Goal: Find specific page/section: Find specific page/section

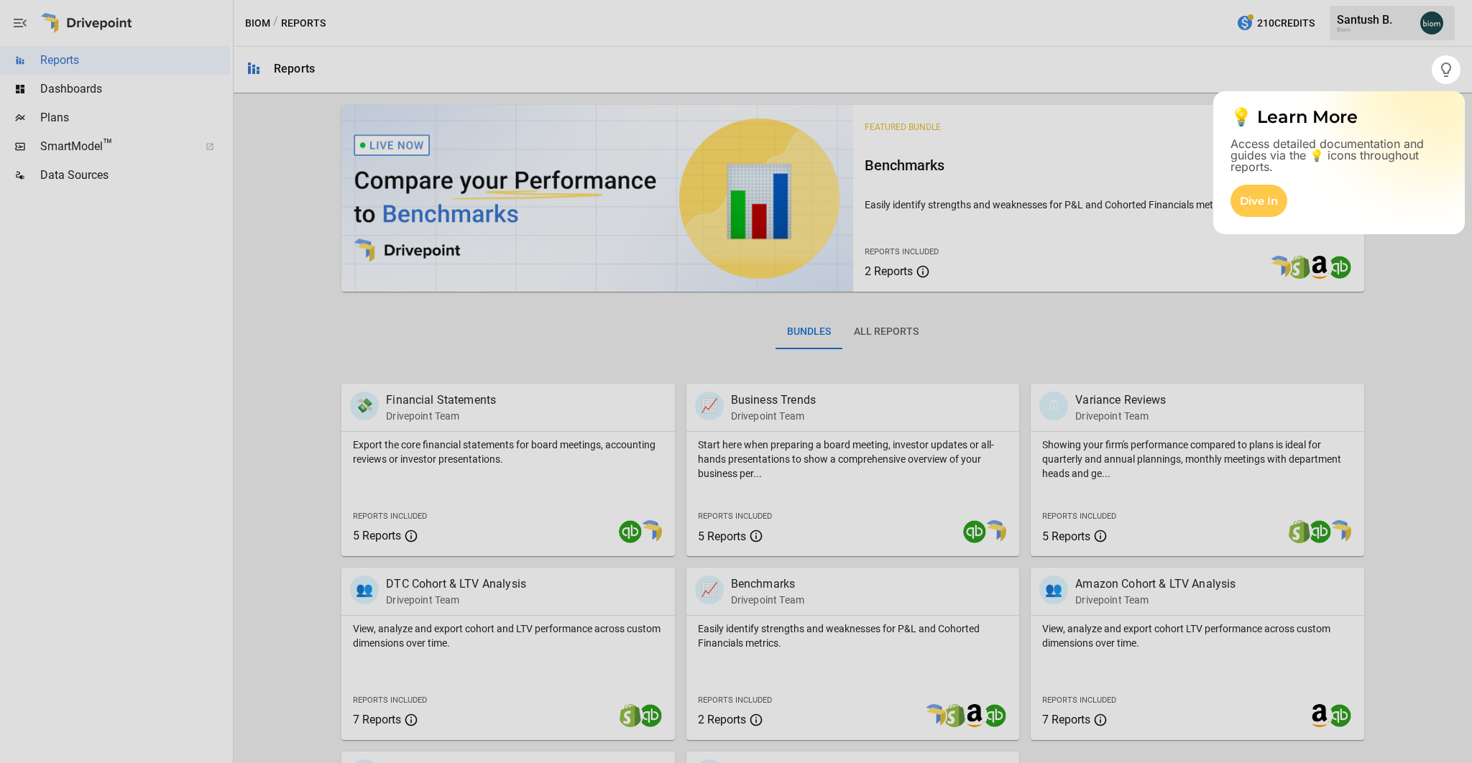
click at [868, 326] on div at bounding box center [736, 423] width 1472 height 679
click at [874, 330] on div at bounding box center [736, 423] width 1472 height 679
click at [890, 330] on div at bounding box center [736, 423] width 1472 height 679
drag, startPoint x: 893, startPoint y: 338, endPoint x: 882, endPoint y: 330, distance: 13.4
click at [893, 338] on div at bounding box center [736, 423] width 1472 height 679
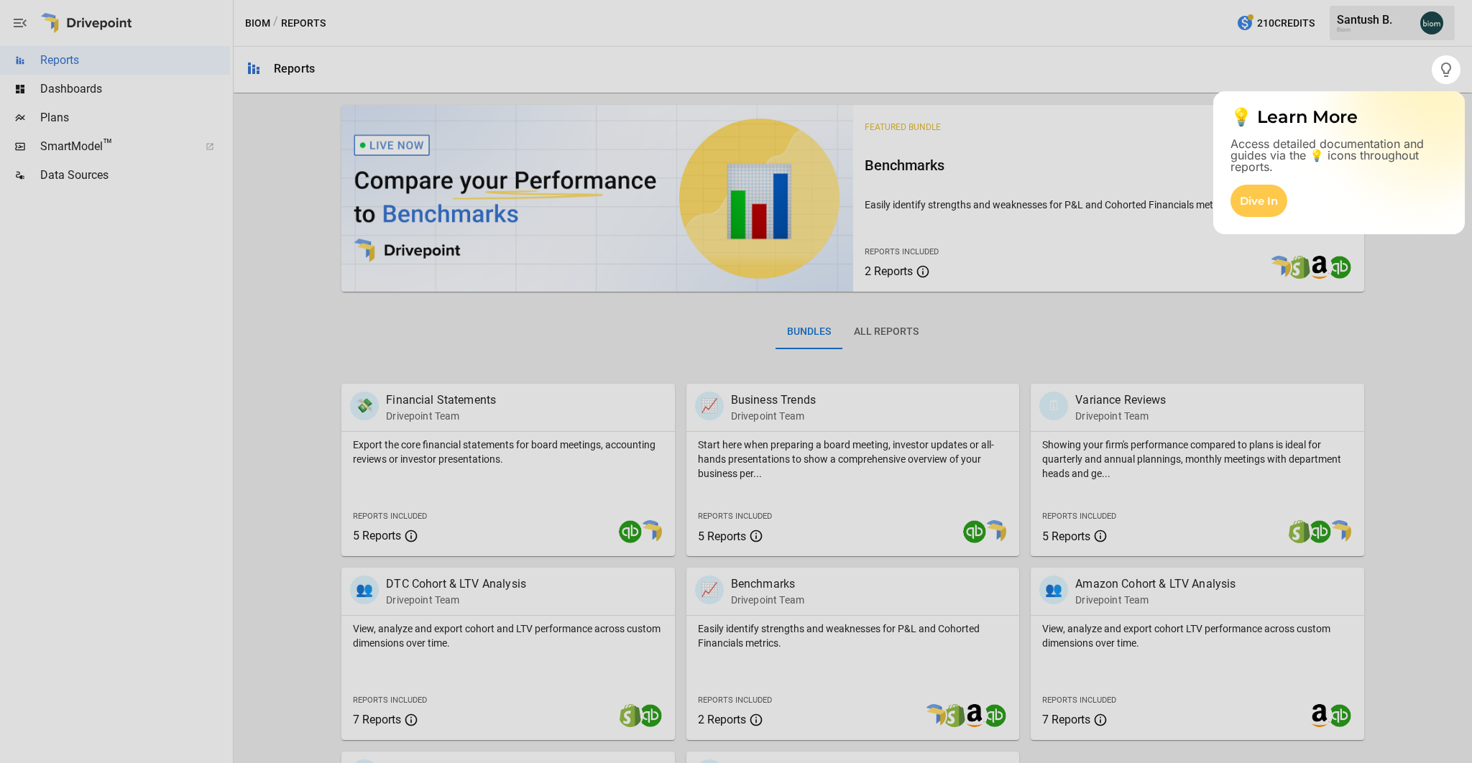
click at [880, 329] on div at bounding box center [736, 423] width 1472 height 679
click at [1257, 194] on div "Dive In" at bounding box center [1258, 201] width 57 height 32
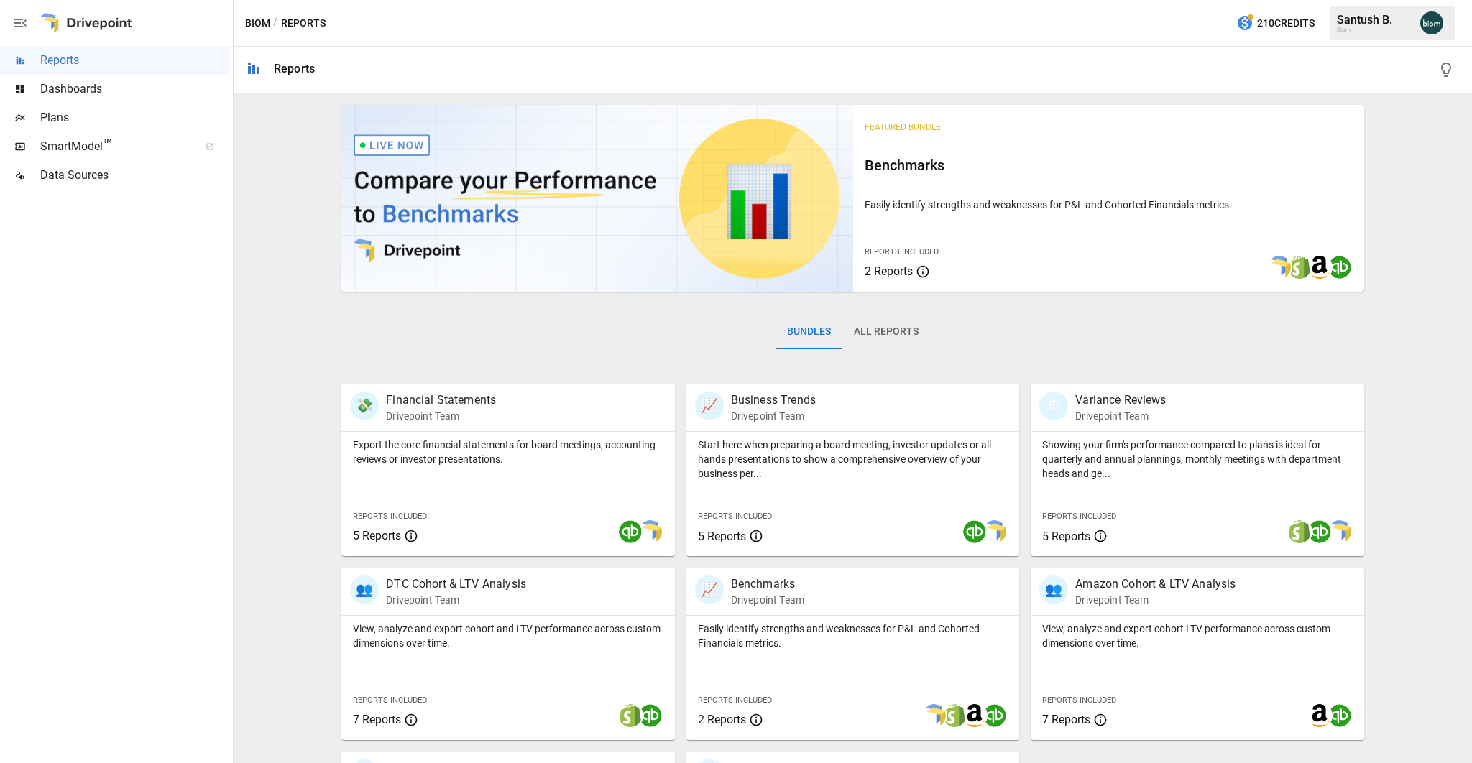
click at [890, 328] on button "All Reports" at bounding box center [886, 332] width 88 height 34
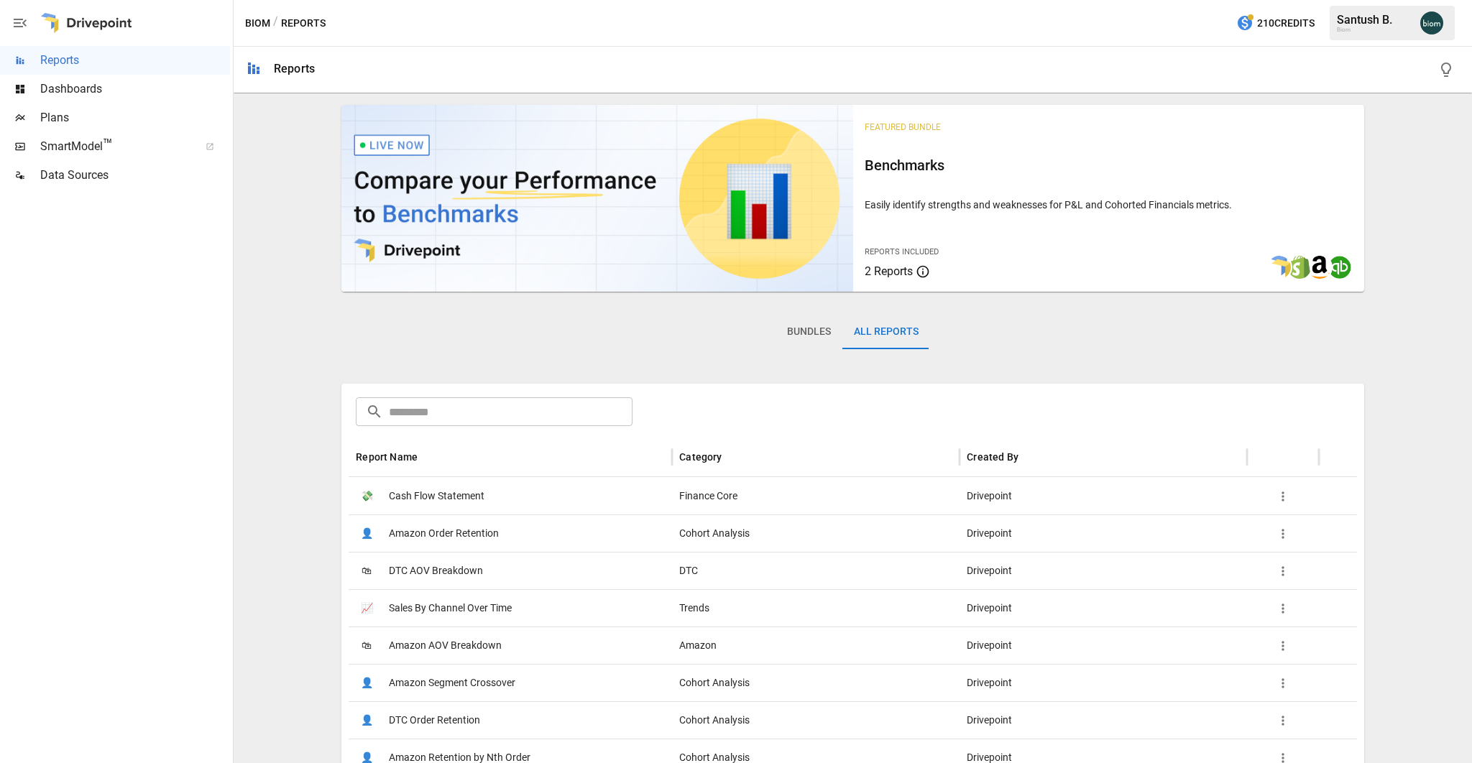
click at [461, 415] on input "text" at bounding box center [511, 411] width 244 height 29
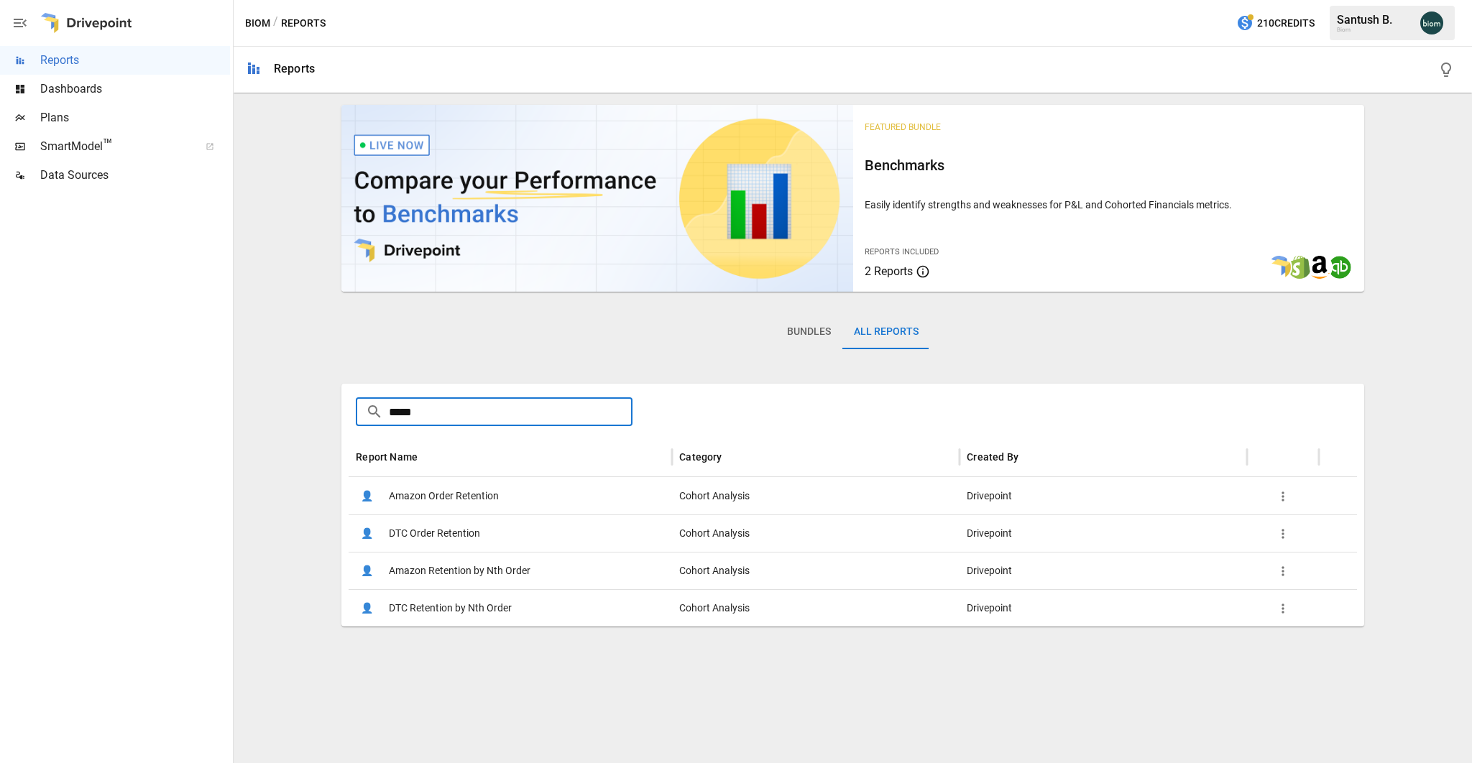
type input "*****"
click at [813, 328] on button "Bundles" at bounding box center [808, 332] width 67 height 34
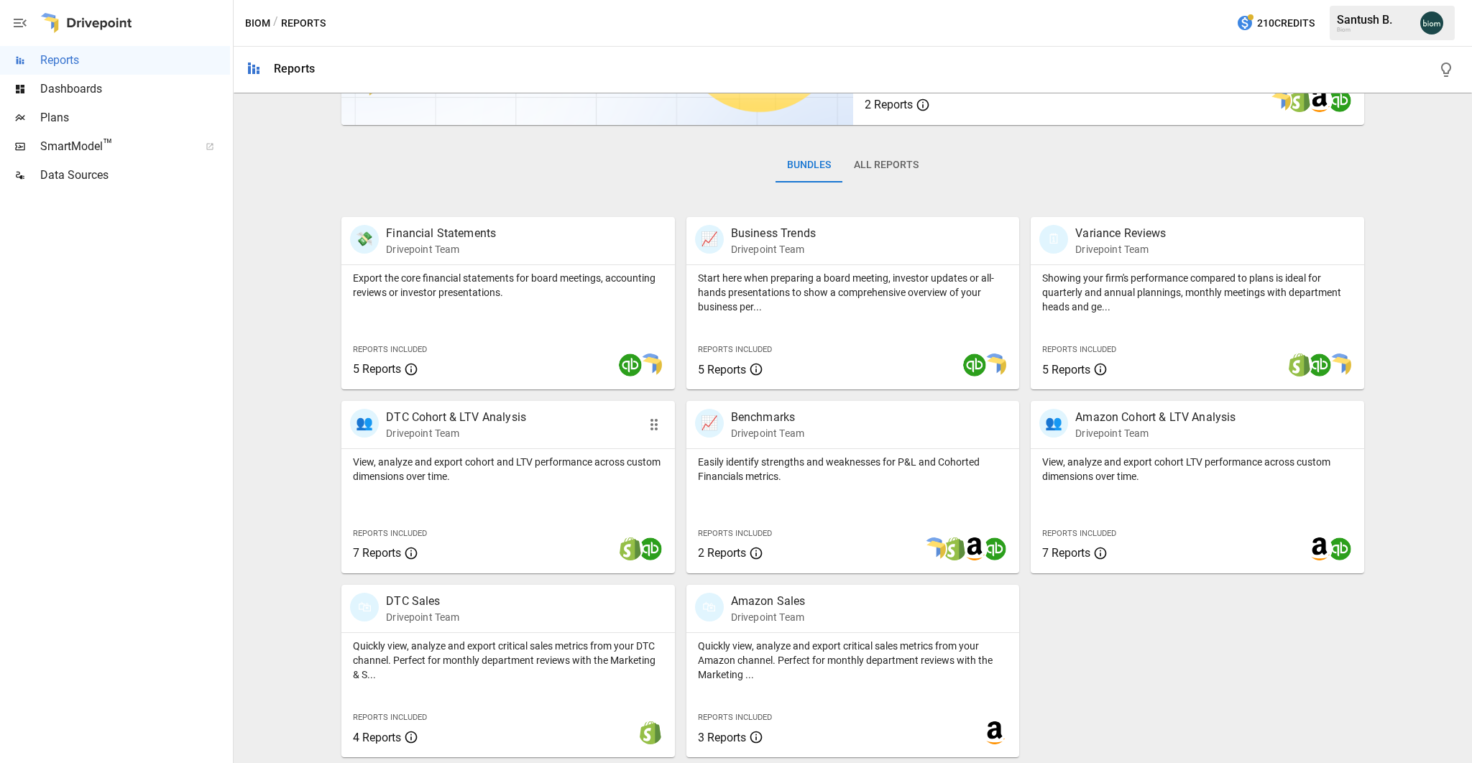
scroll to position [1, 0]
click at [525, 504] on div "View, analyze and export cohort and LTV performance across custom dimensions ov…" at bounding box center [507, 511] width 333 height 124
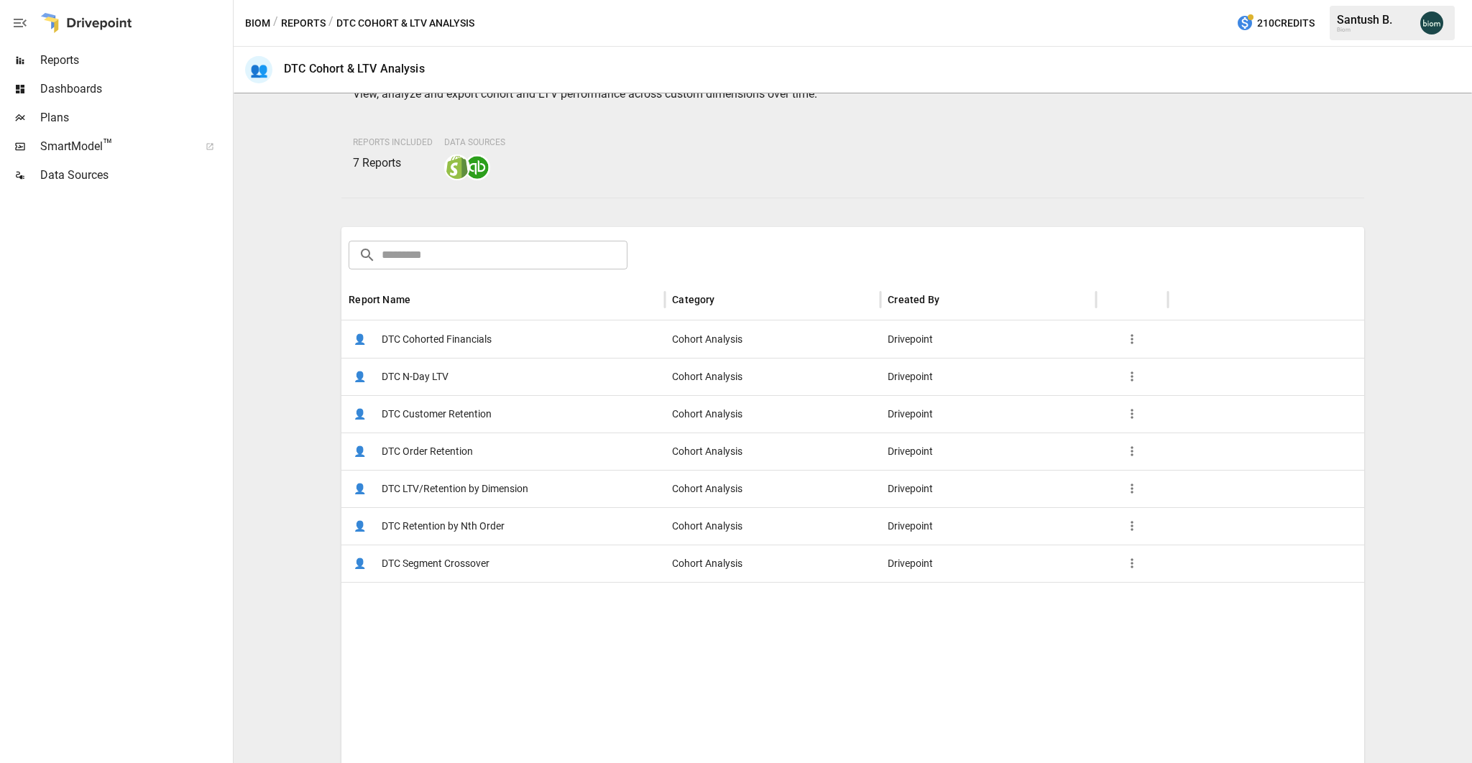
scroll to position [97, 0]
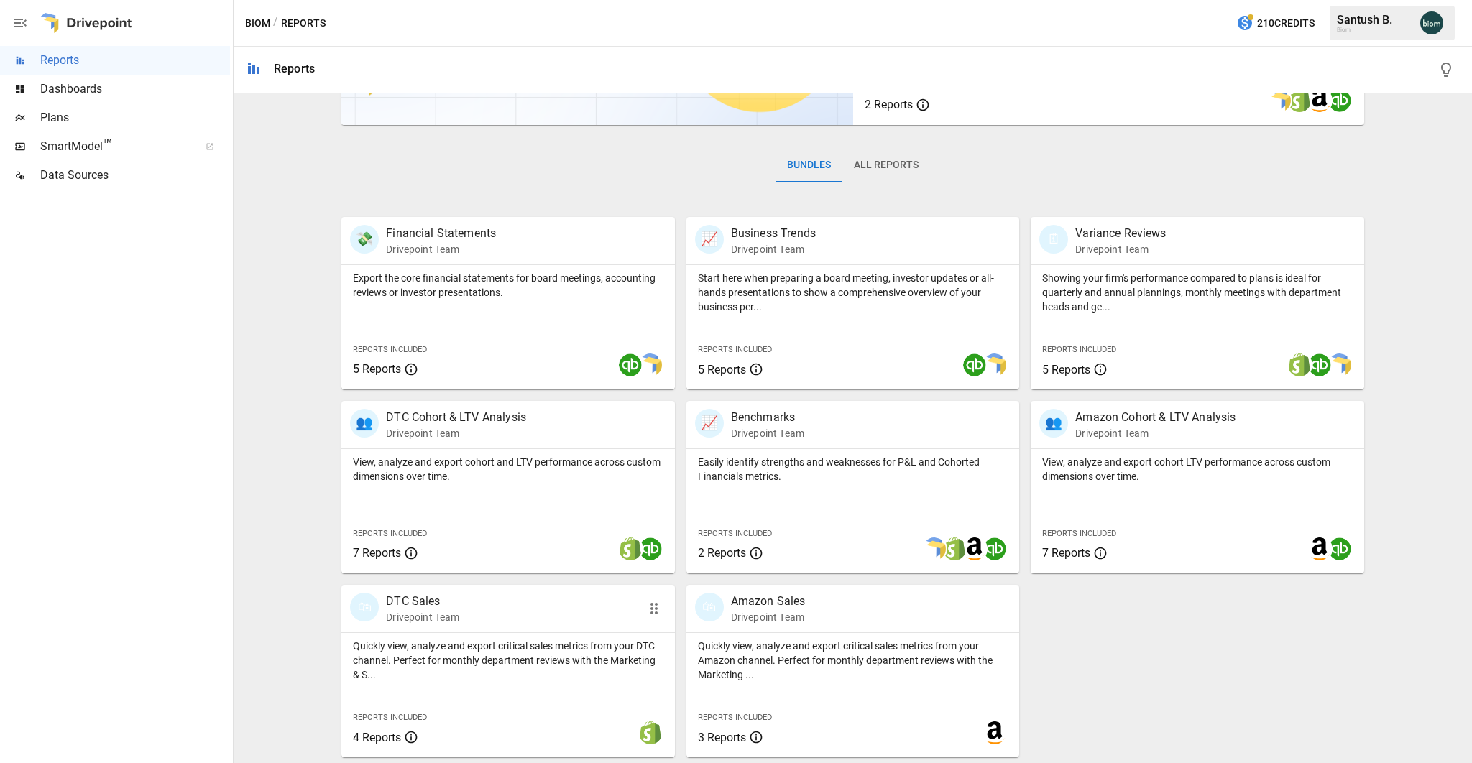
scroll to position [167, 0]
click at [480, 628] on div "🛍 DTC Sales Drivepoint Team" at bounding box center [507, 608] width 333 height 47
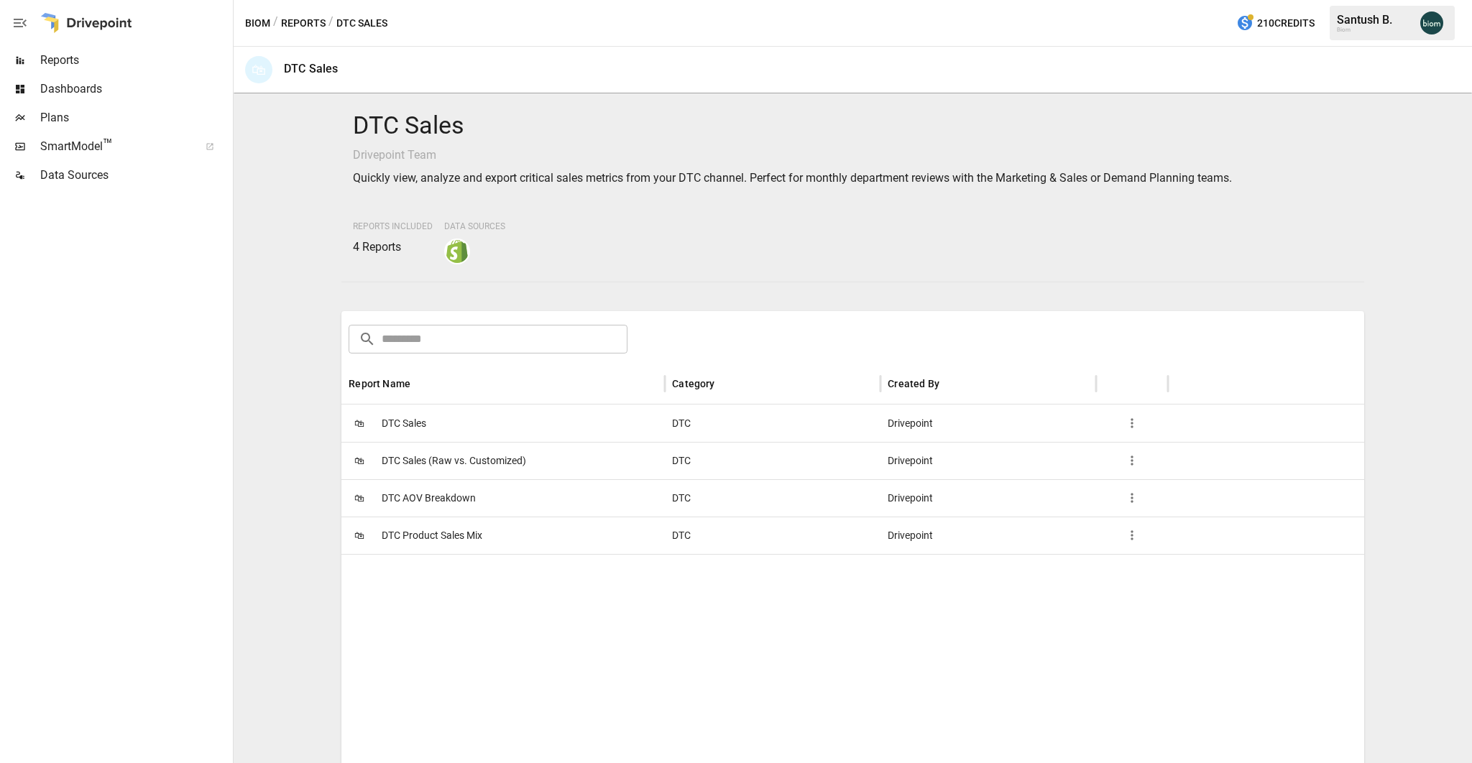
click at [95, 145] on span "SmartModel ™" at bounding box center [114, 146] width 149 height 17
